Goal: Answer question/provide support: Share knowledge or assist other users

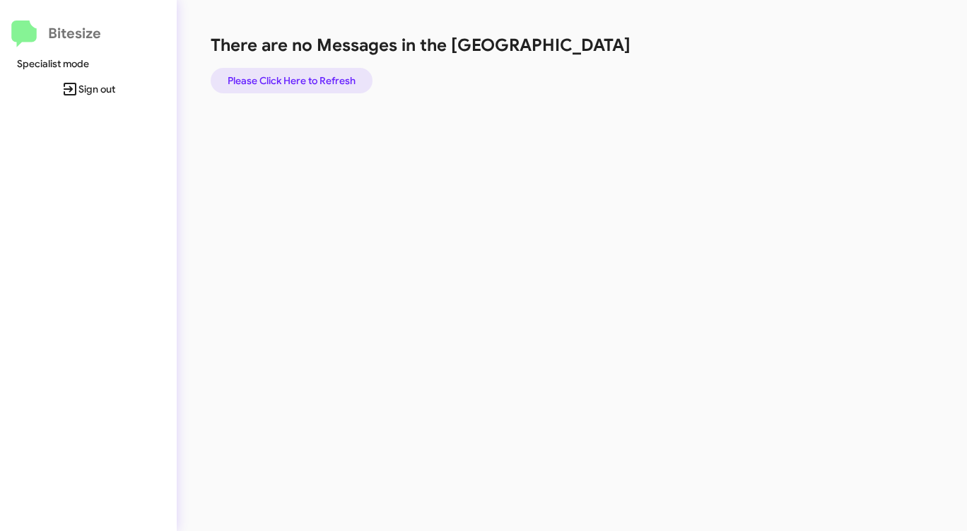
click at [295, 81] on span "Please Click Here to Refresh" at bounding box center [292, 80] width 128 height 25
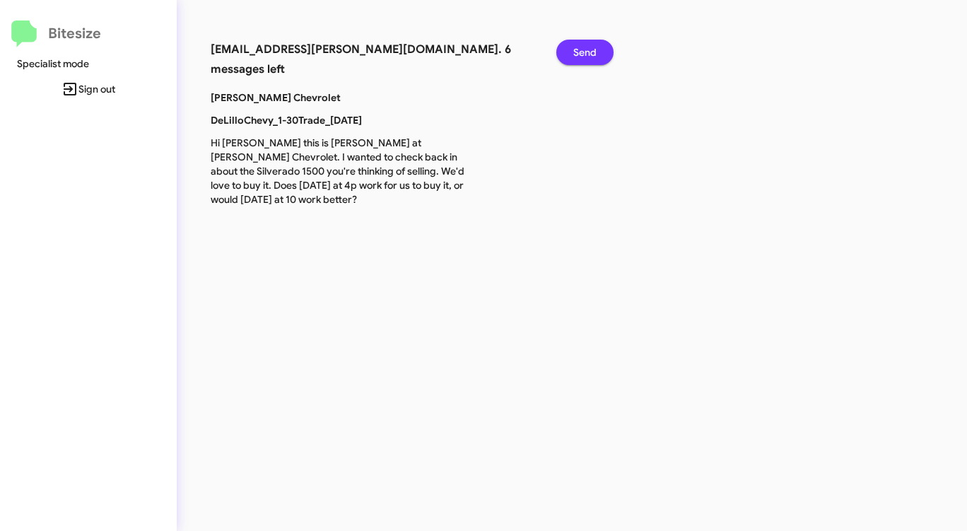
click at [575, 49] on span "Send" at bounding box center [584, 52] width 23 height 25
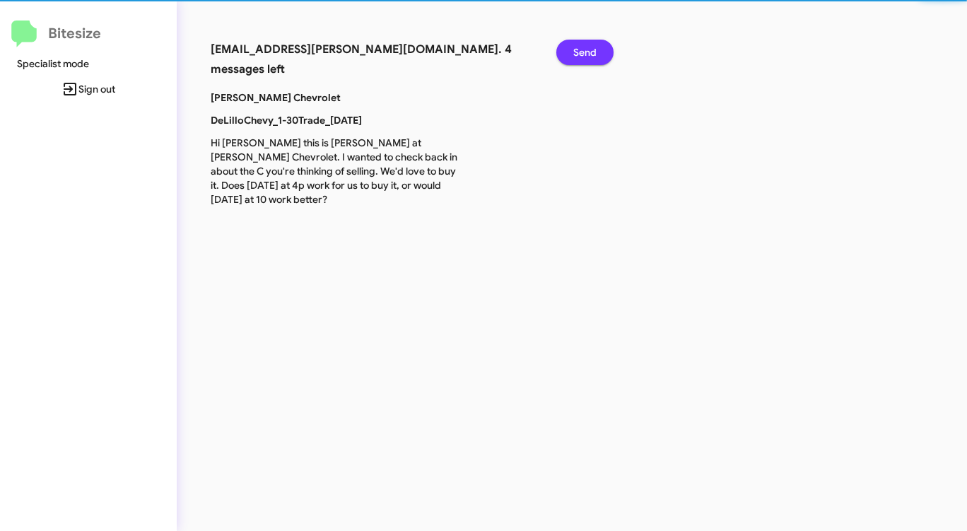
click at [575, 49] on span "Send" at bounding box center [584, 52] width 23 height 25
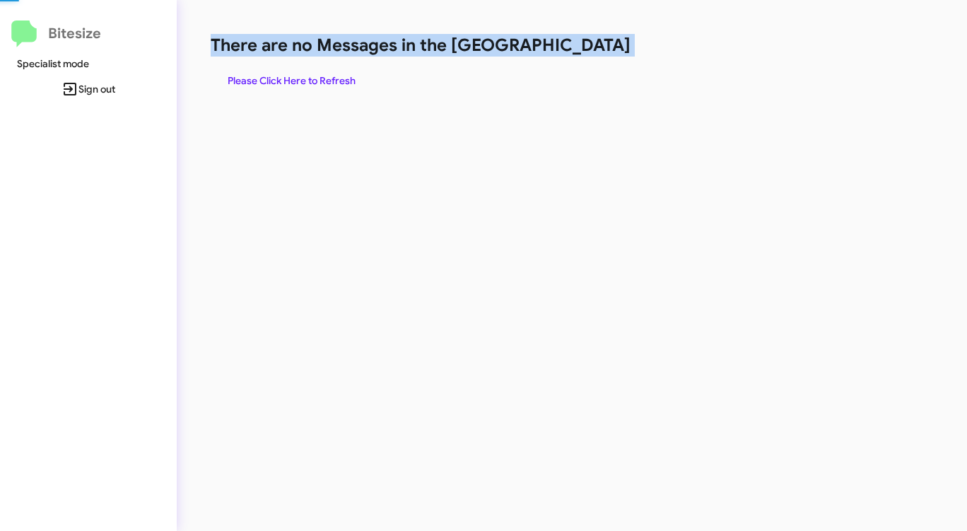
click at [575, 49] on h1 "There are no Messages in the Queue" at bounding box center [506, 45] width 591 height 23
click at [300, 80] on span "Please Click Here to Refresh" at bounding box center [292, 80] width 128 height 25
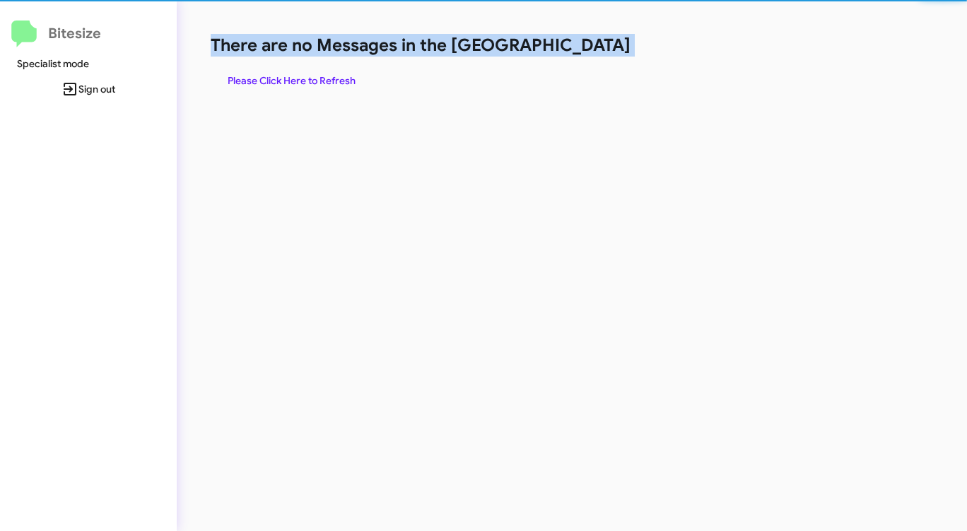
click at [300, 80] on span "Please Click Here to Refresh" at bounding box center [292, 80] width 128 height 25
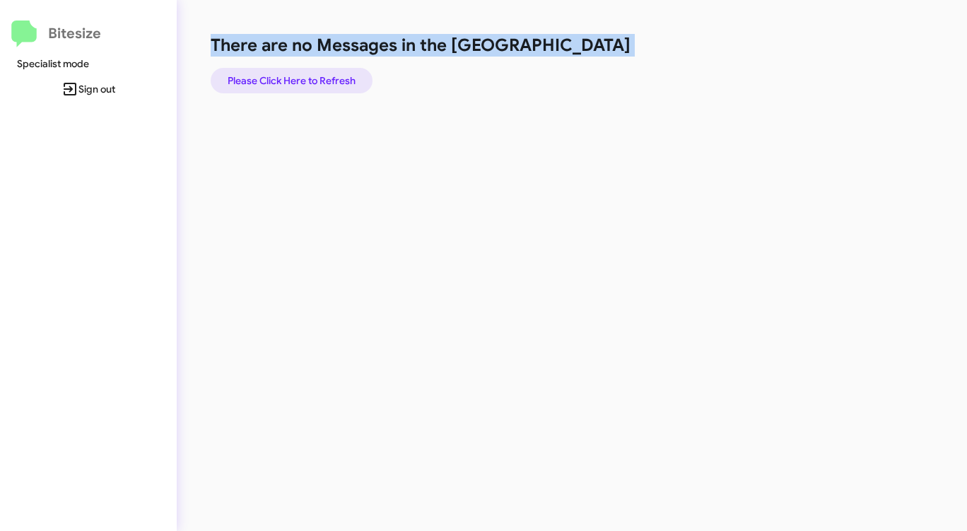
click at [300, 80] on span "Please Click Here to Refresh" at bounding box center [292, 80] width 128 height 25
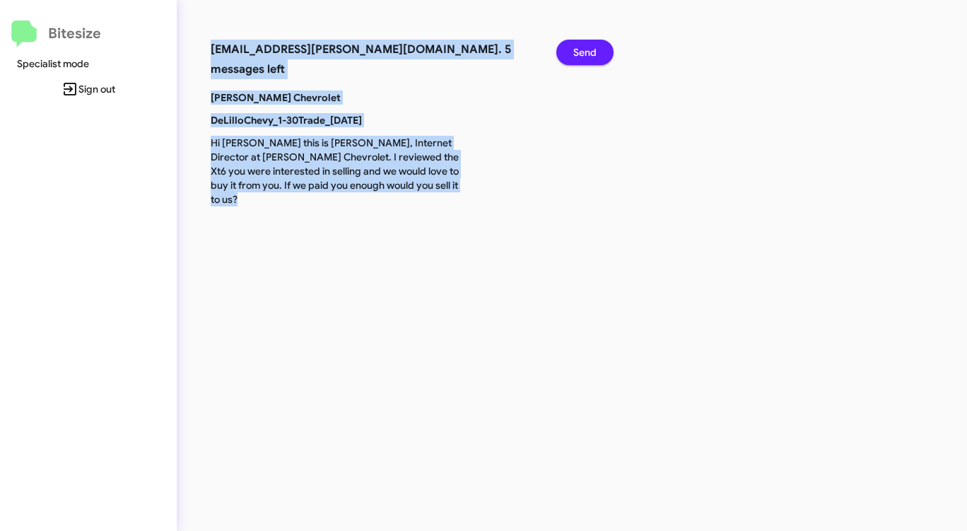
click at [581, 52] on span "Send" at bounding box center [584, 52] width 23 height 25
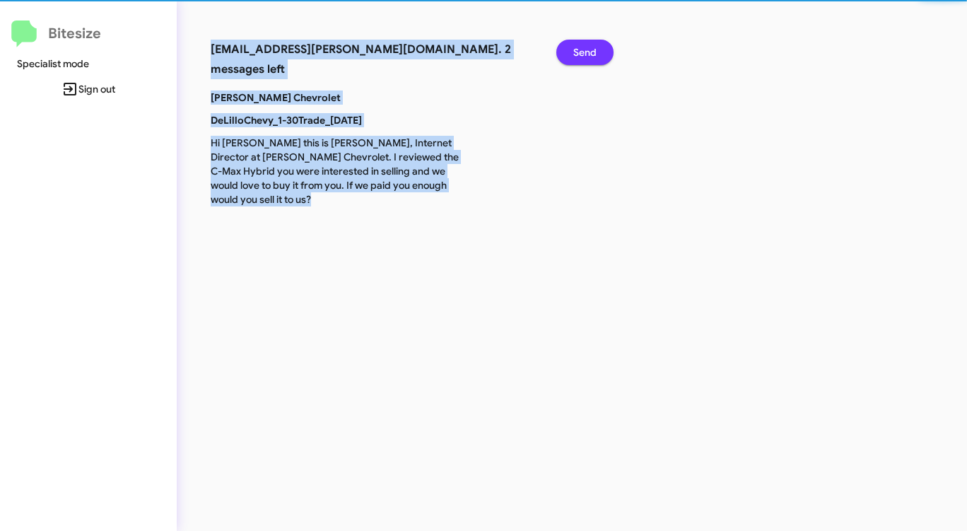
click at [581, 52] on span "Send" at bounding box center [584, 52] width 23 height 25
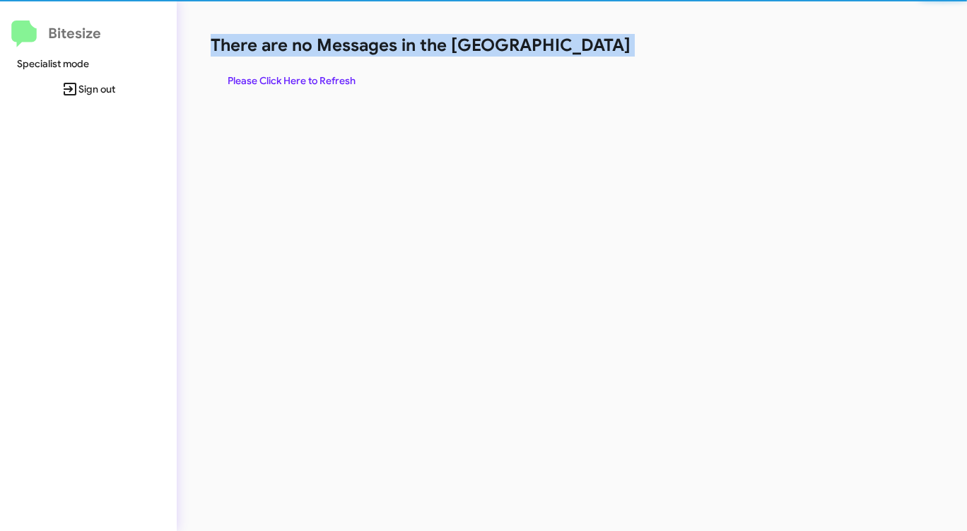
click at [581, 52] on h1 "There are no Messages in the [GEOGRAPHIC_DATA]" at bounding box center [506, 45] width 591 height 23
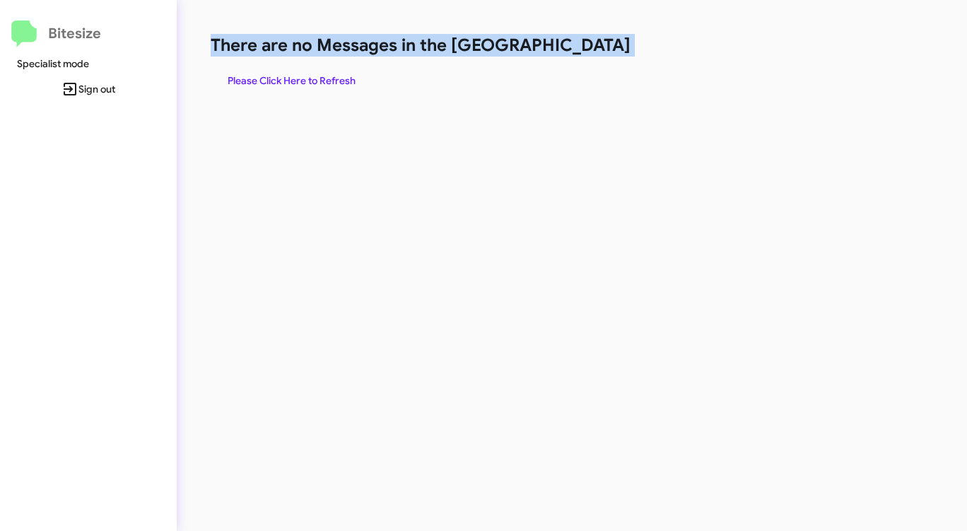
click at [581, 52] on h1 "There are no Messages in the [GEOGRAPHIC_DATA]" at bounding box center [506, 45] width 591 height 23
click at [316, 81] on span "Please Click Here to Refresh" at bounding box center [292, 80] width 128 height 25
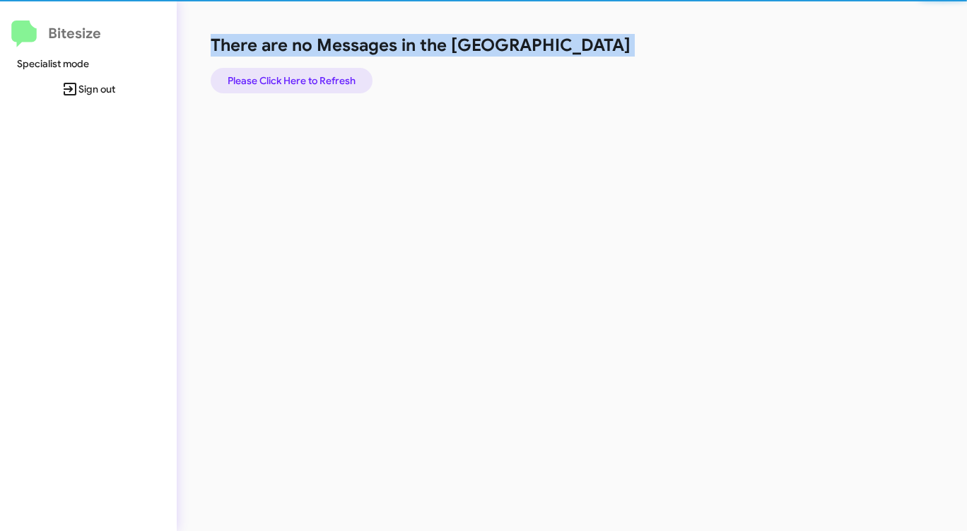
click at [316, 81] on span "Please Click Here to Refresh" at bounding box center [292, 80] width 128 height 25
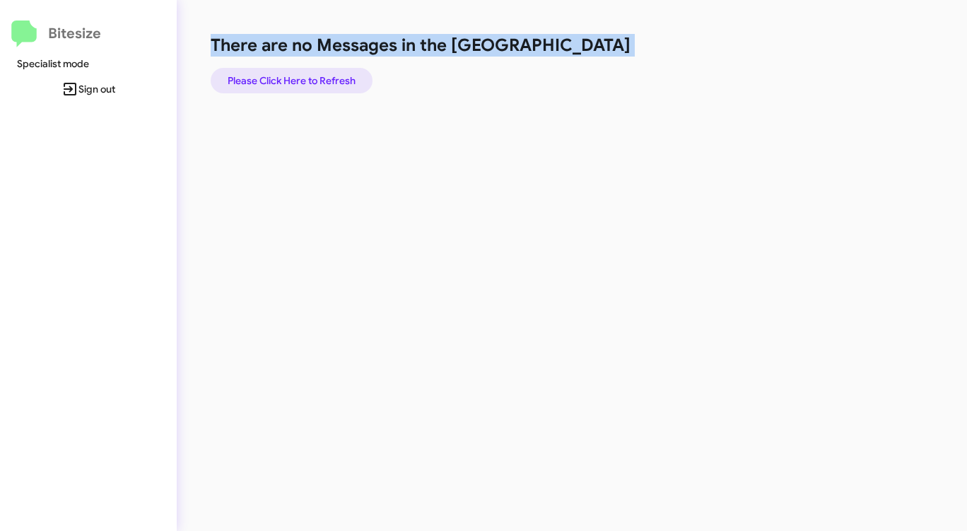
click at [316, 81] on span "Please Click Here to Refresh" at bounding box center [292, 80] width 128 height 25
click at [316, 80] on span "Please Click Here to Refresh" at bounding box center [292, 80] width 128 height 25
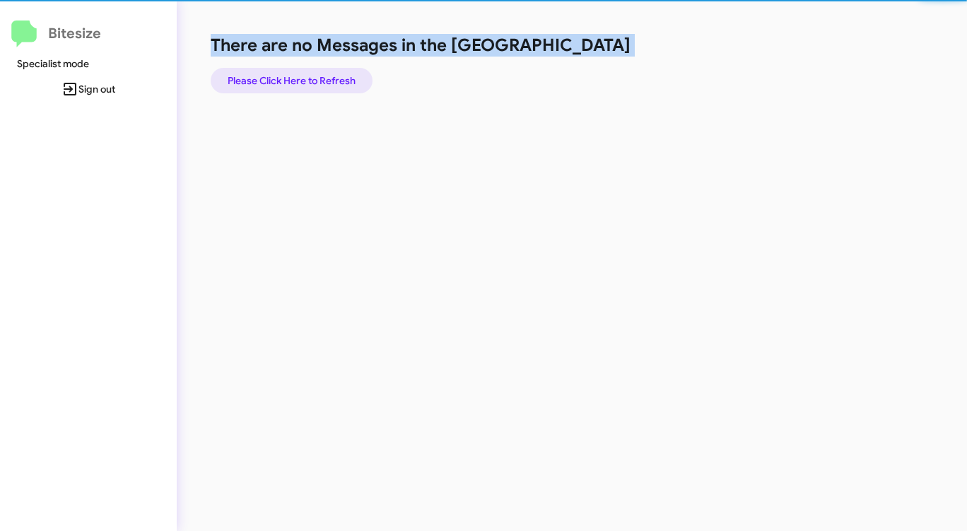
click at [316, 80] on span "Please Click Here to Refresh" at bounding box center [292, 80] width 128 height 25
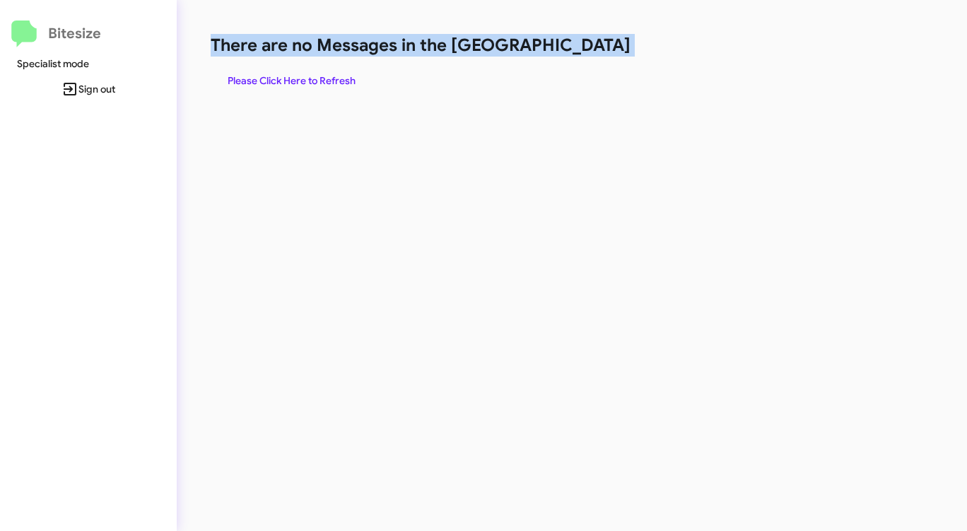
click at [316, 80] on span "Please Click Here to Refresh" at bounding box center [292, 80] width 128 height 25
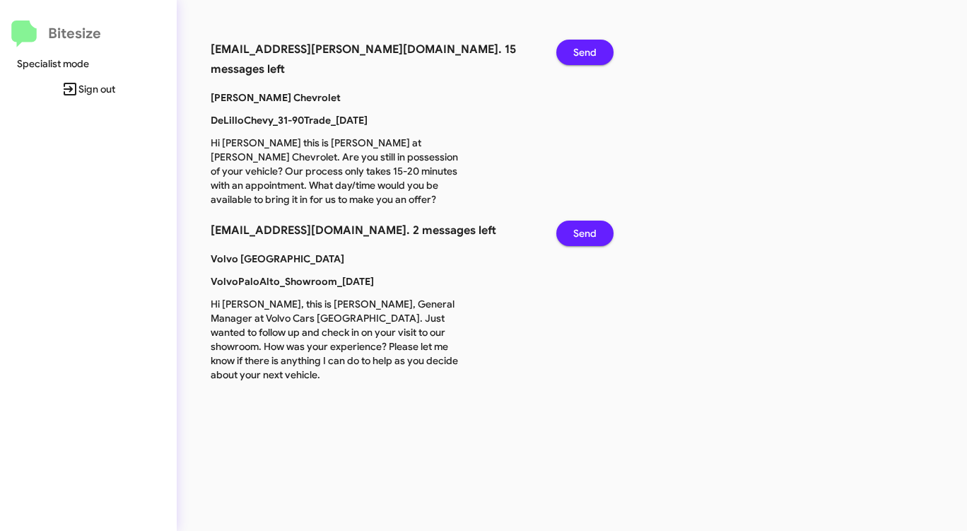
click at [310, 90] on p "[PERSON_NAME] Chevrolet" at bounding box center [338, 97] width 276 height 14
